Goal: Use online tool/utility: Use online tool/utility

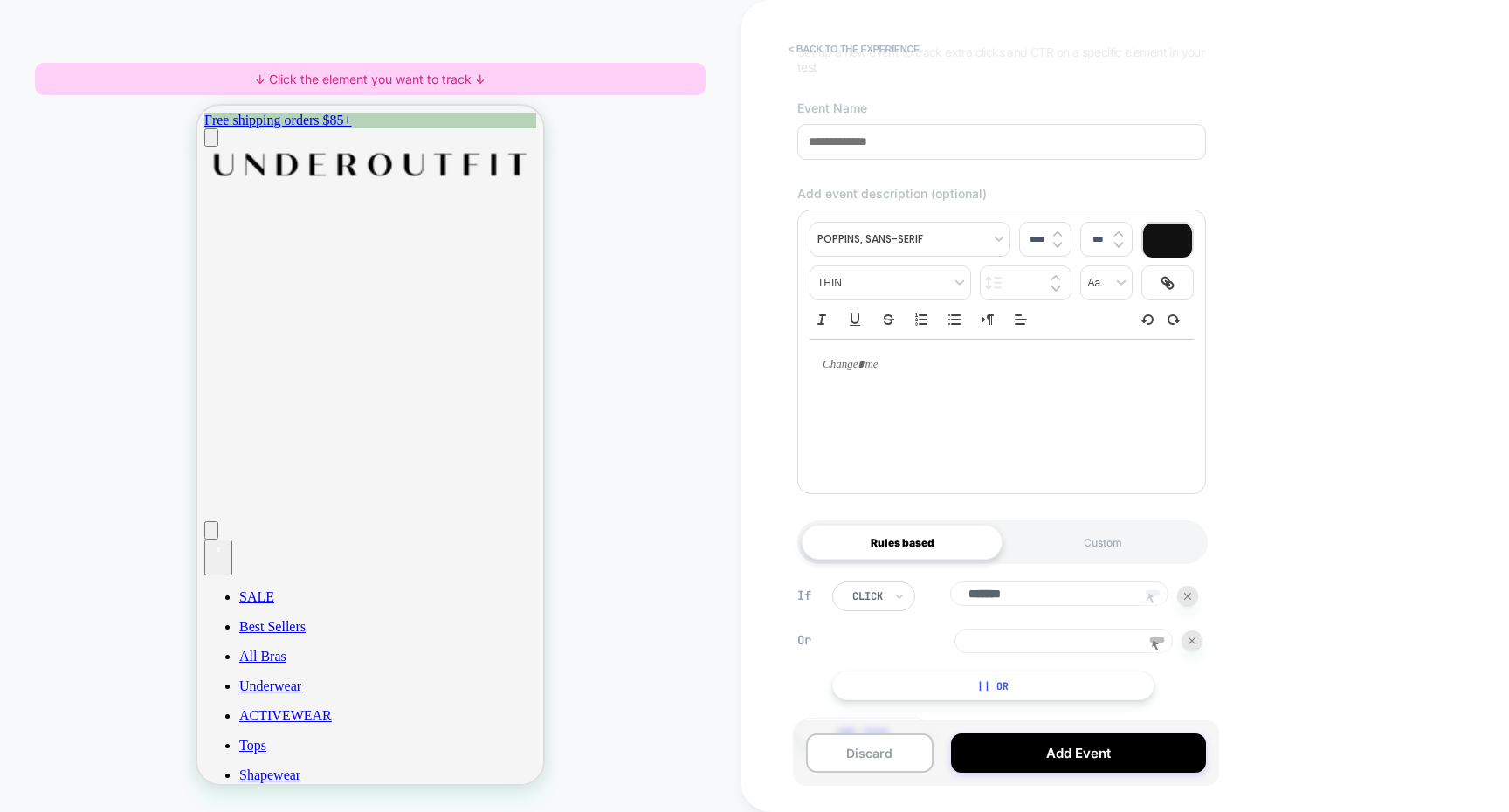
click at [881, 42] on button "< back to the experience" at bounding box center [854, 49] width 149 height 28
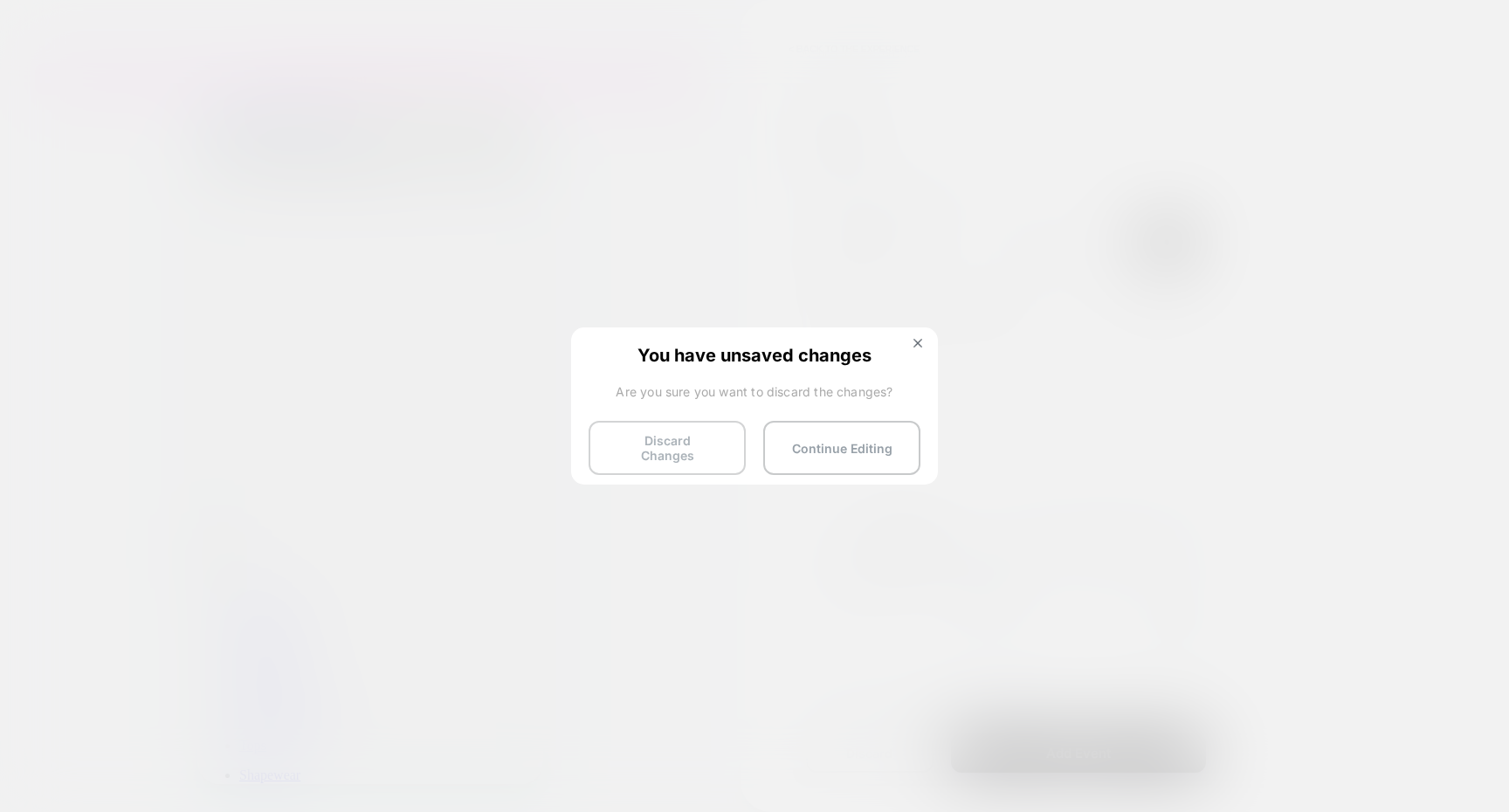
click at [686, 454] on button "Discard Changes" at bounding box center [667, 448] width 157 height 54
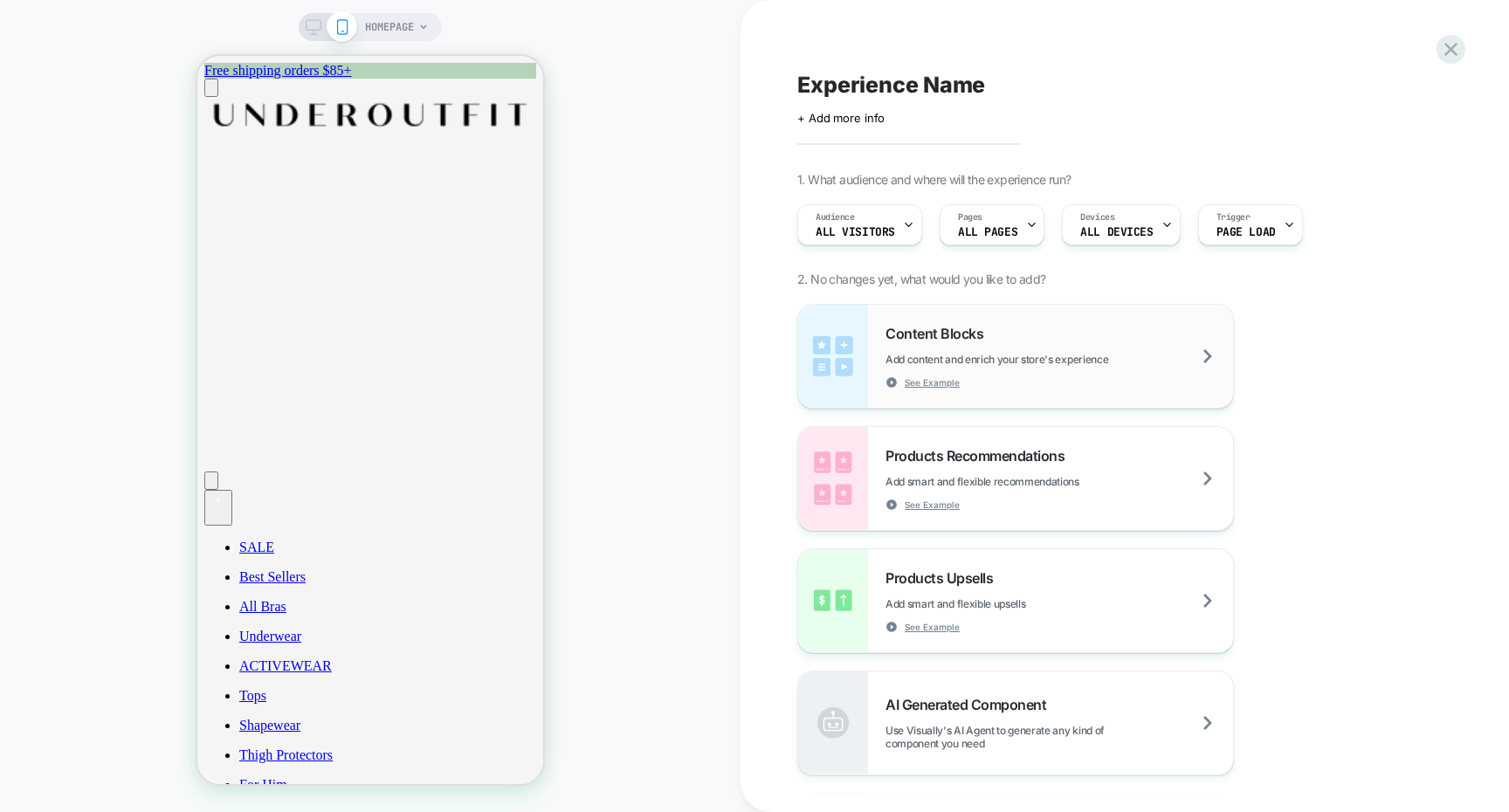
click at [903, 378] on div "See Example" at bounding box center [923, 382] width 74 height 13
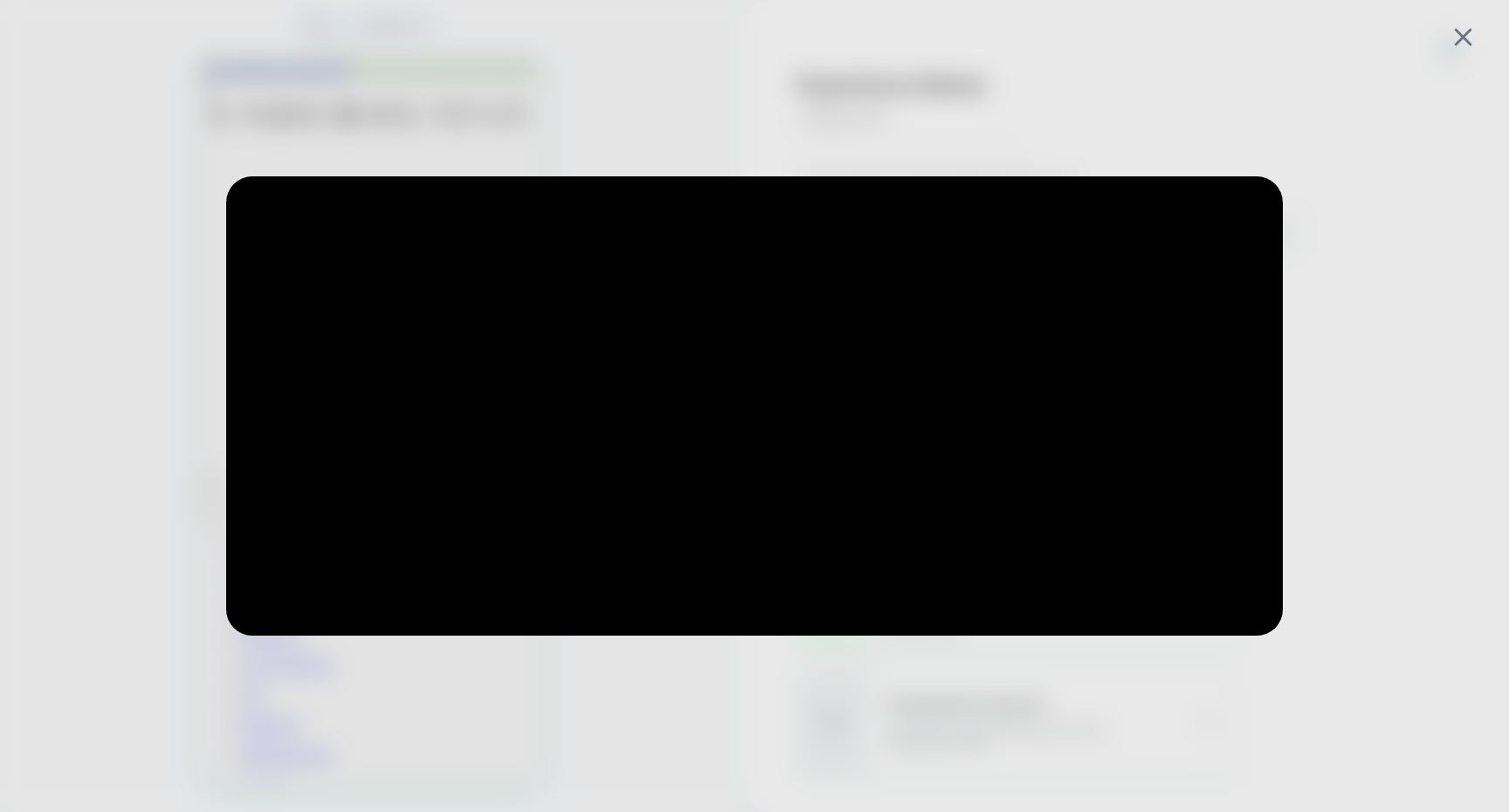
click at [1307, 207] on div at bounding box center [754, 406] width 1143 height 545
click at [1381, 130] on div at bounding box center [754, 406] width 1509 height 812
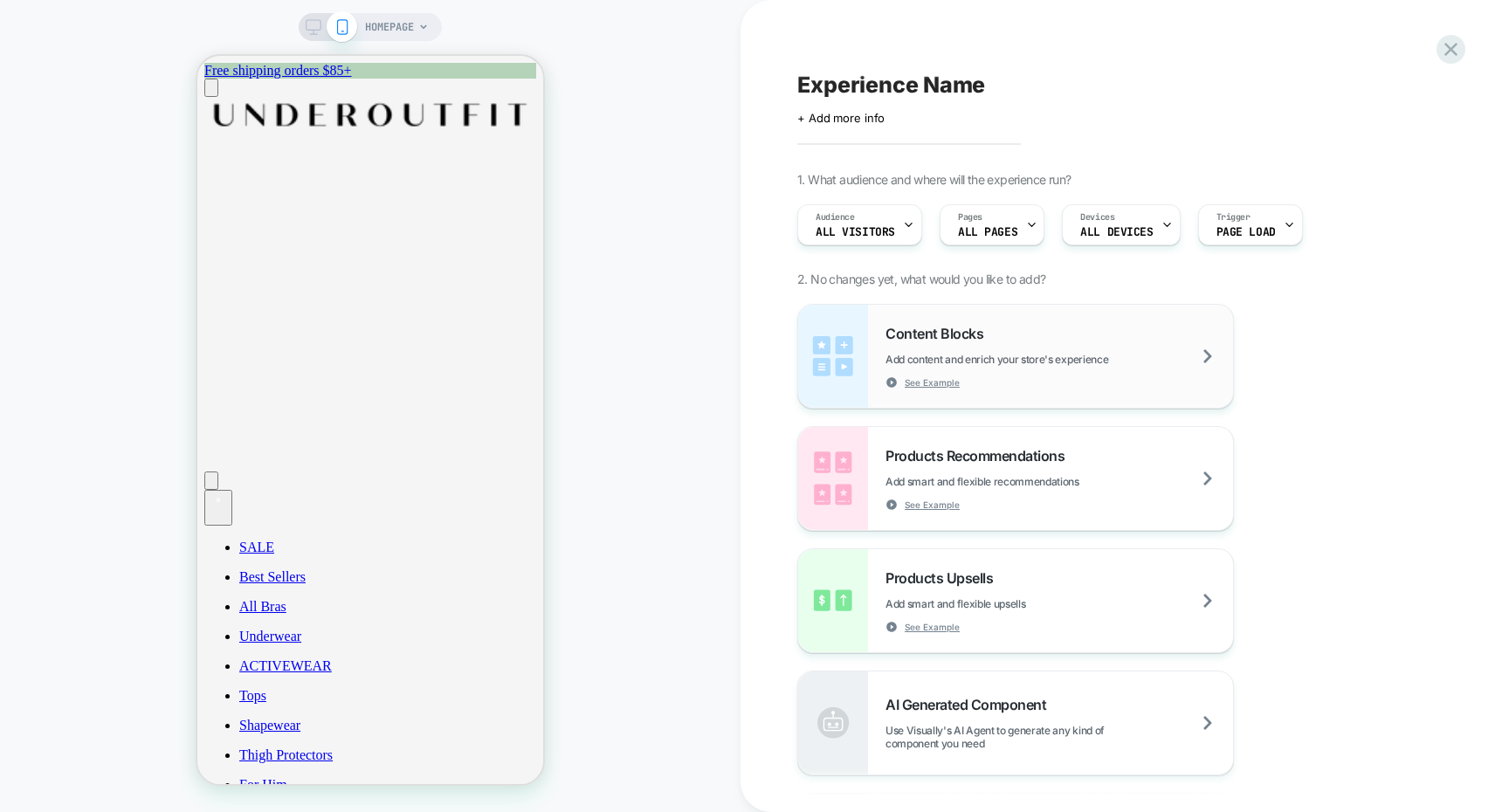
click at [1101, 324] on div "Content Blocks Add content and enrich your store's experience See Example" at bounding box center [1059, 356] width 348 height 64
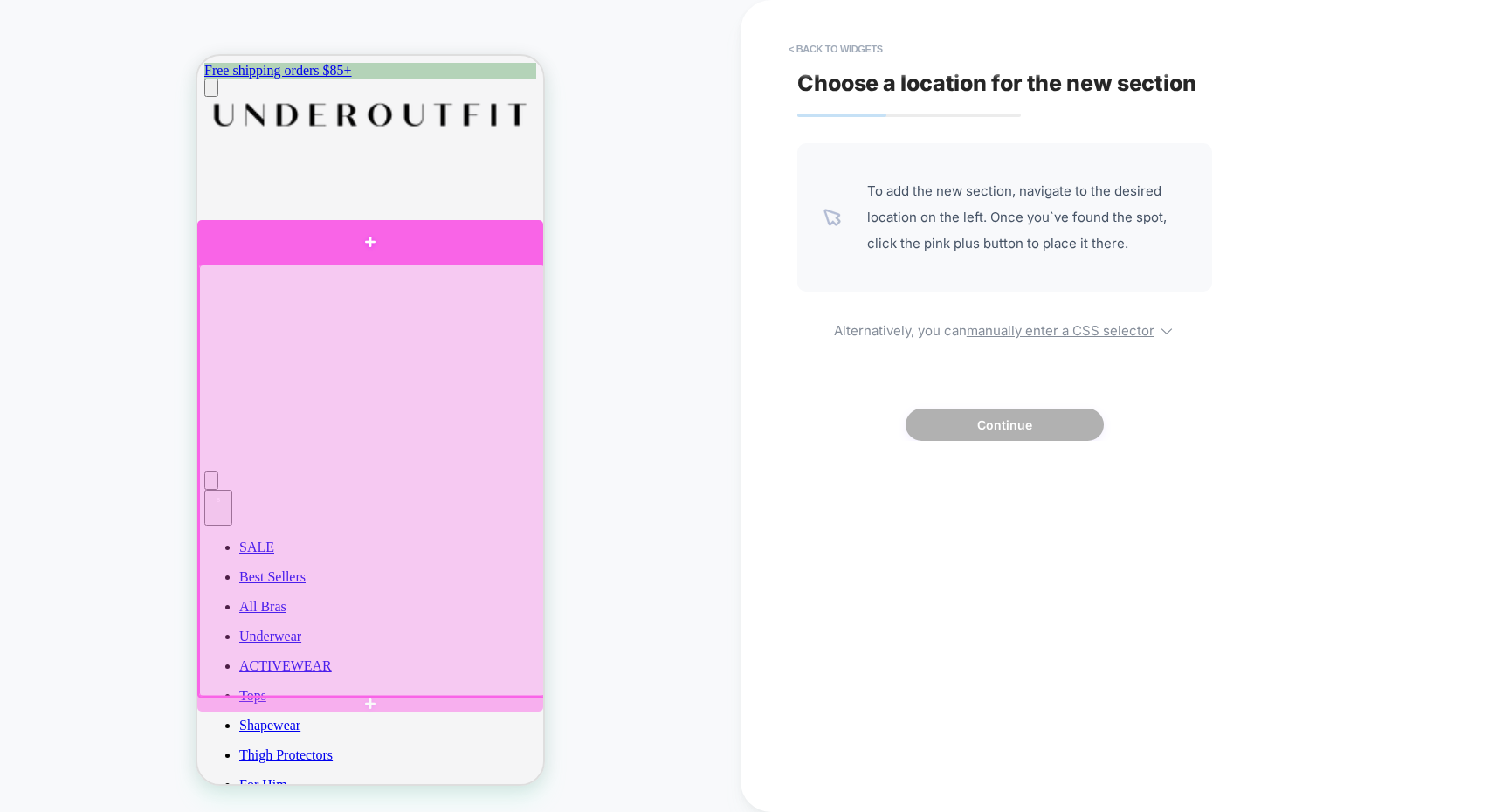
click at [501, 255] on div at bounding box center [370, 241] width 346 height 44
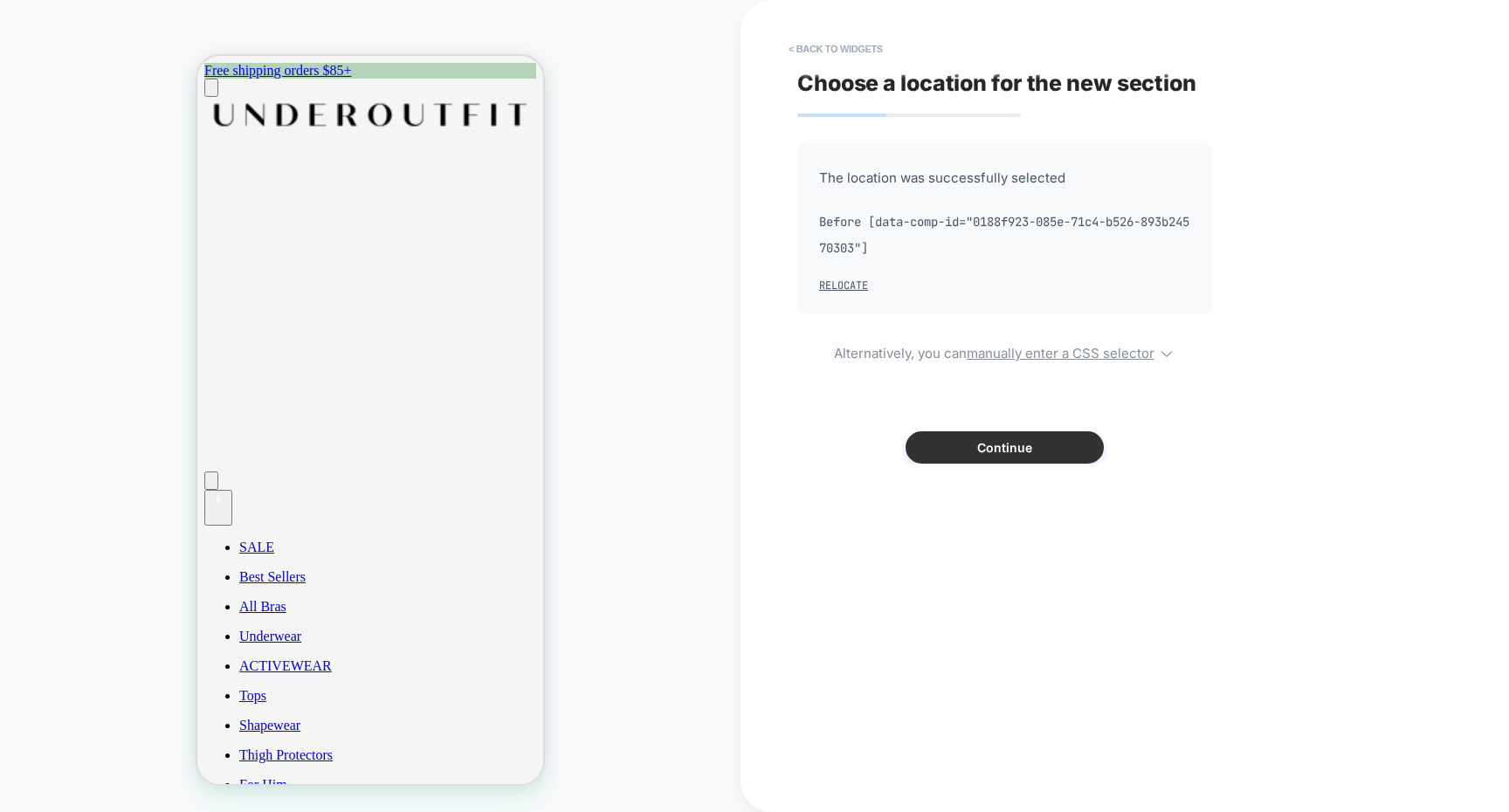
click at [990, 453] on button "Continue" at bounding box center [1004, 447] width 198 height 32
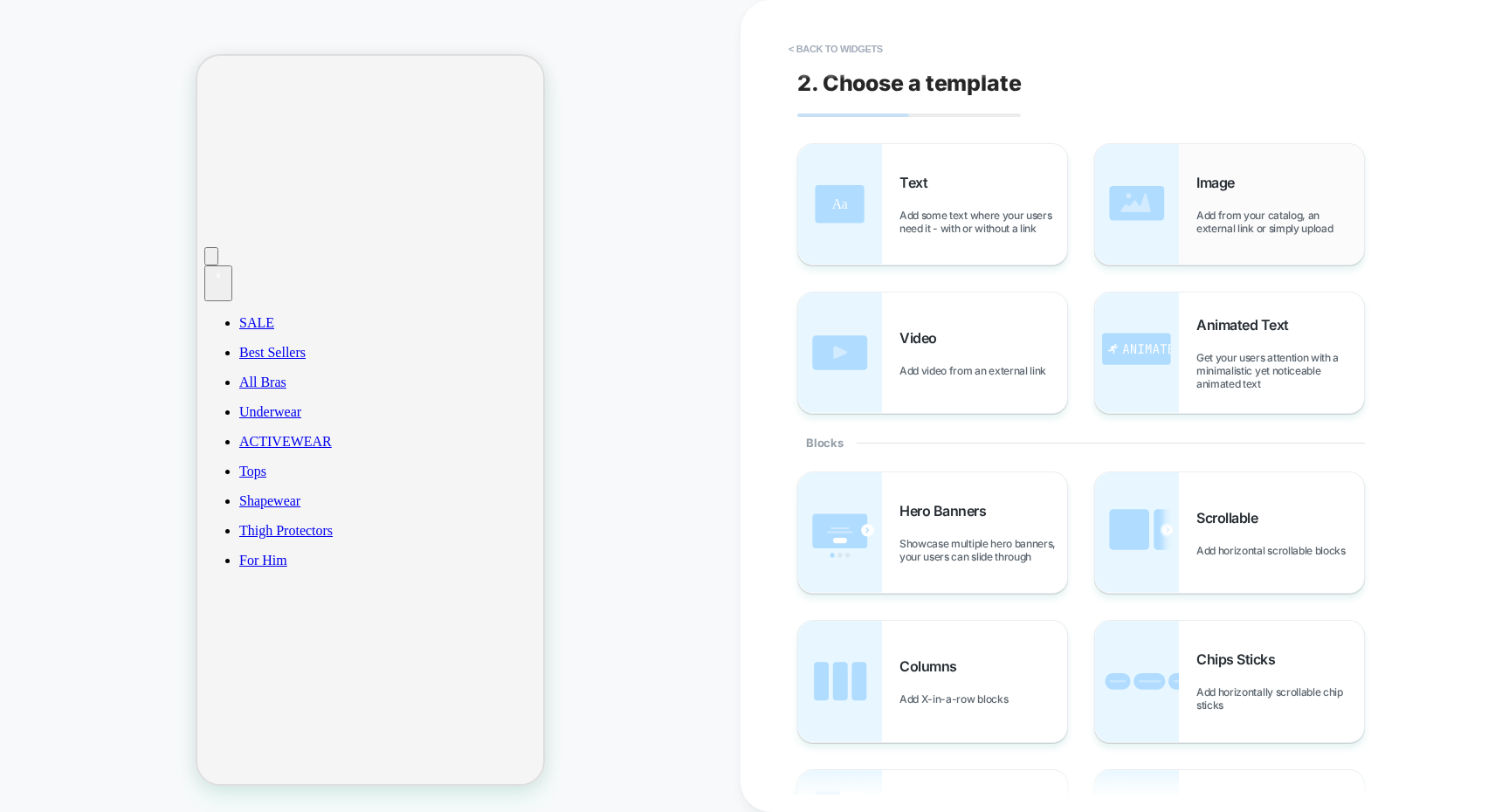
scroll to position [357, 0]
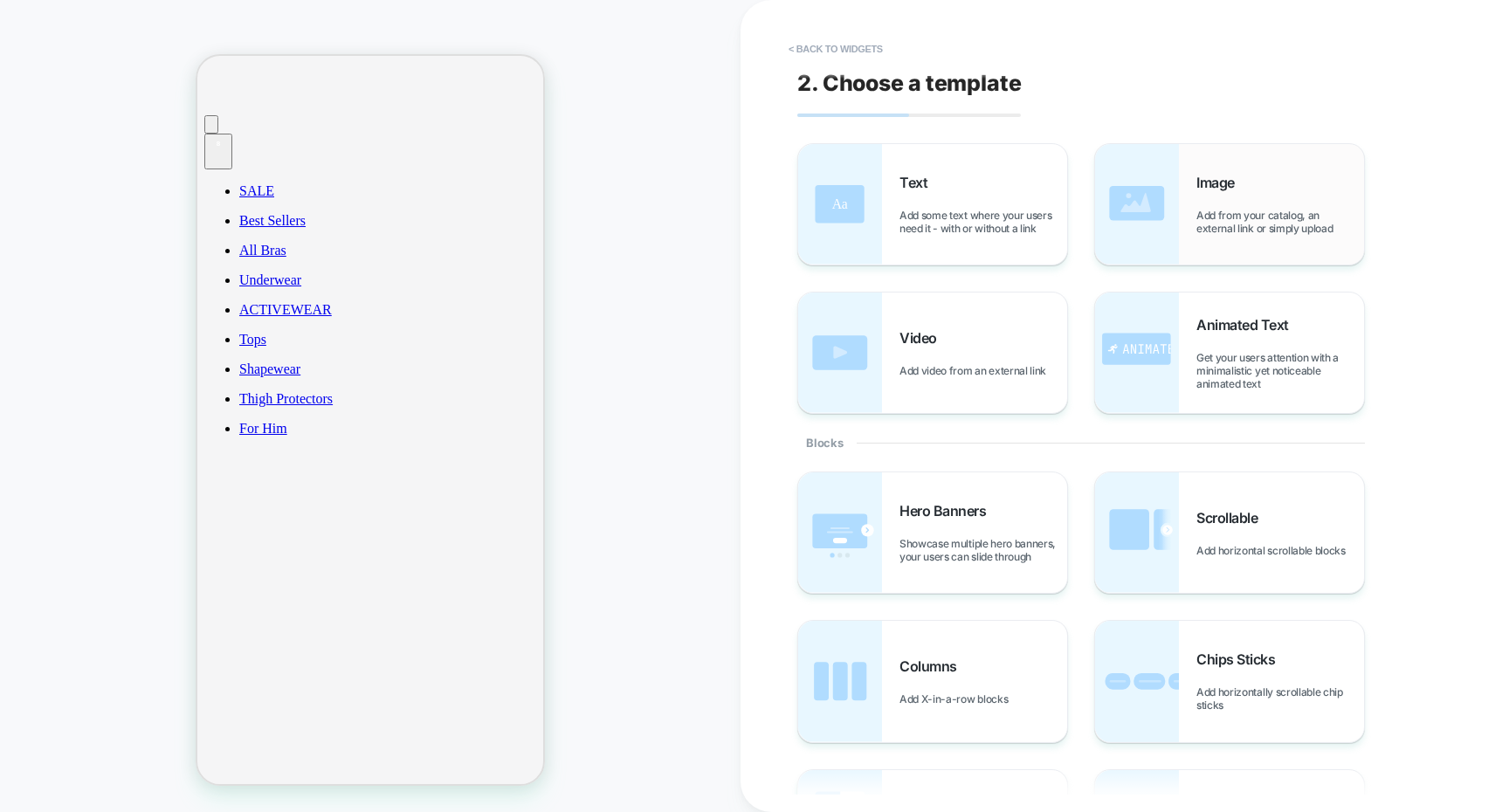
click at [1251, 225] on span "Add from your catalog, an external link or simply upload" at bounding box center [1280, 222] width 168 height 26
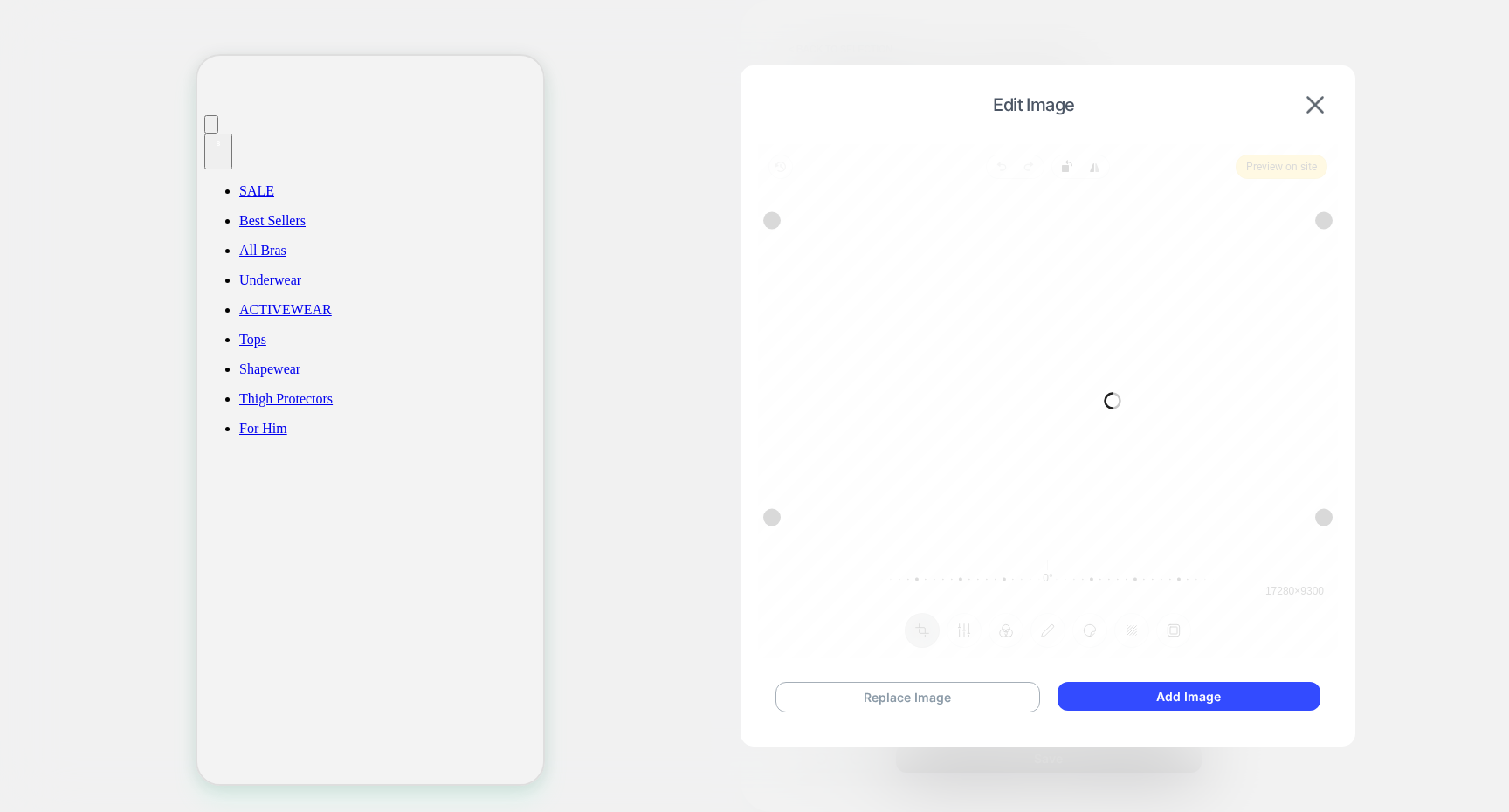
scroll to position [280, 0]
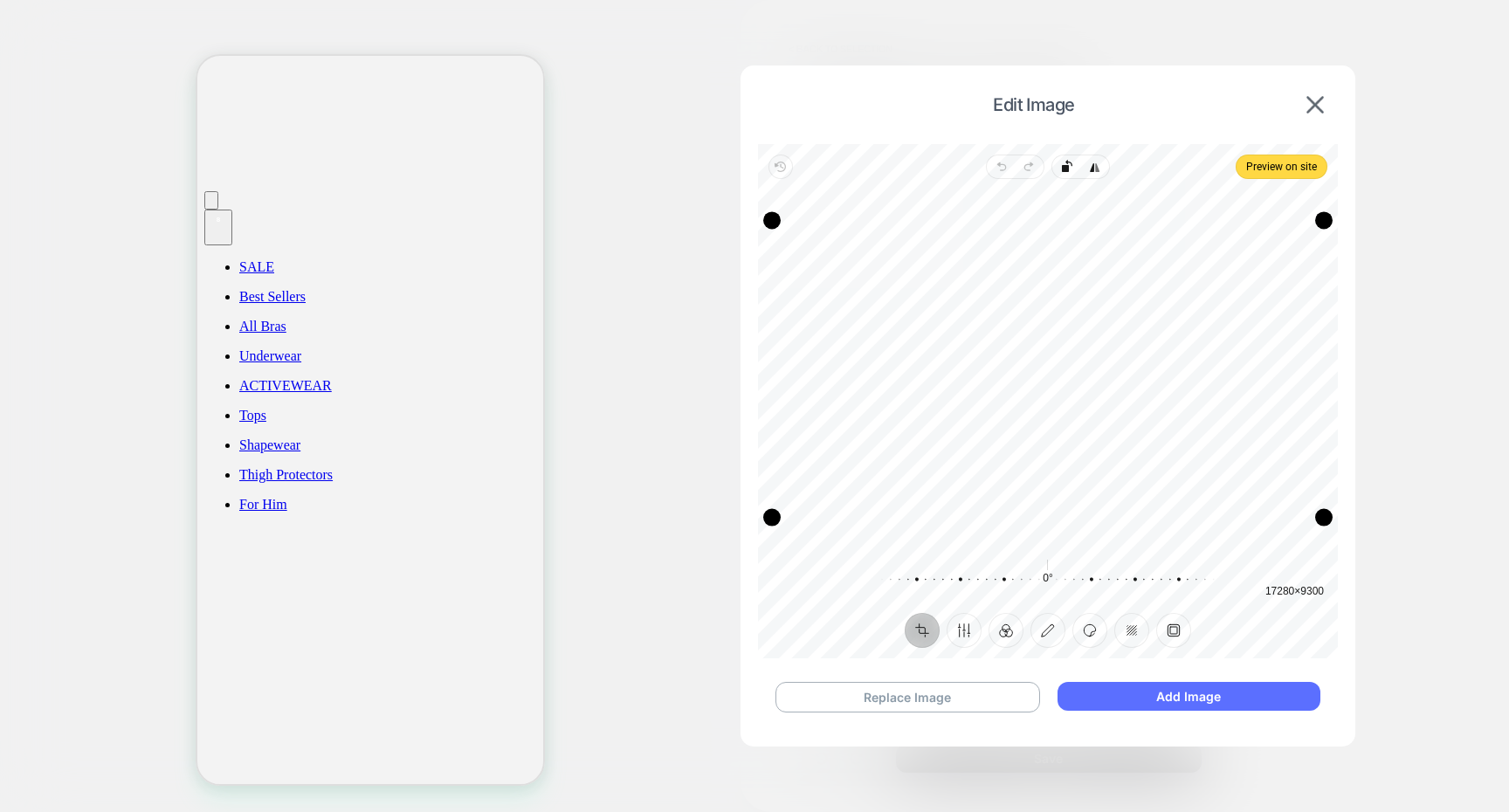
click at [1106, 695] on button "Add Image" at bounding box center [1188, 696] width 263 height 28
